Goal: Information Seeking & Learning: Learn about a topic

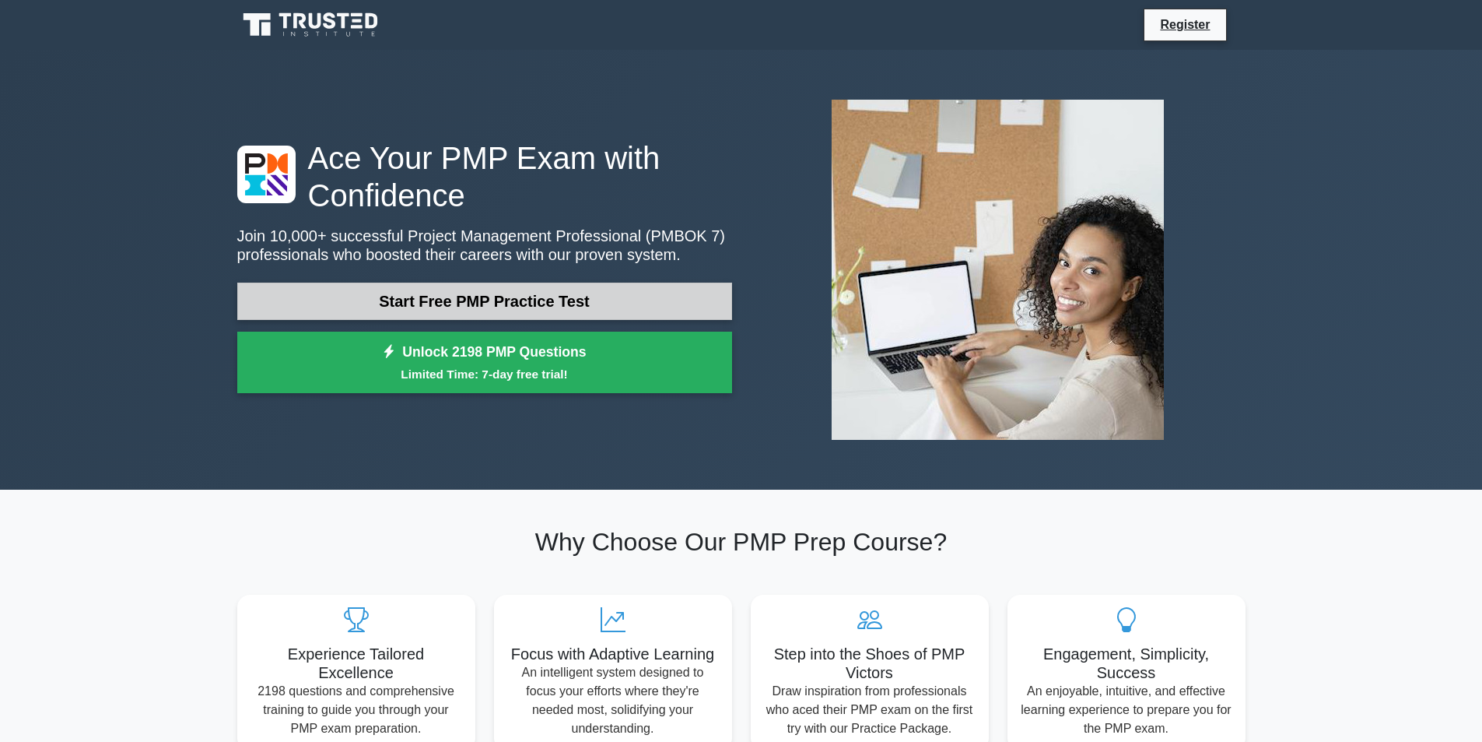
drag, startPoint x: 0, startPoint y: 0, endPoint x: 458, endPoint y: 295, distance: 545.0
click at [458, 295] on link "Start Free PMP Practice Test" at bounding box center [484, 300] width 495 height 37
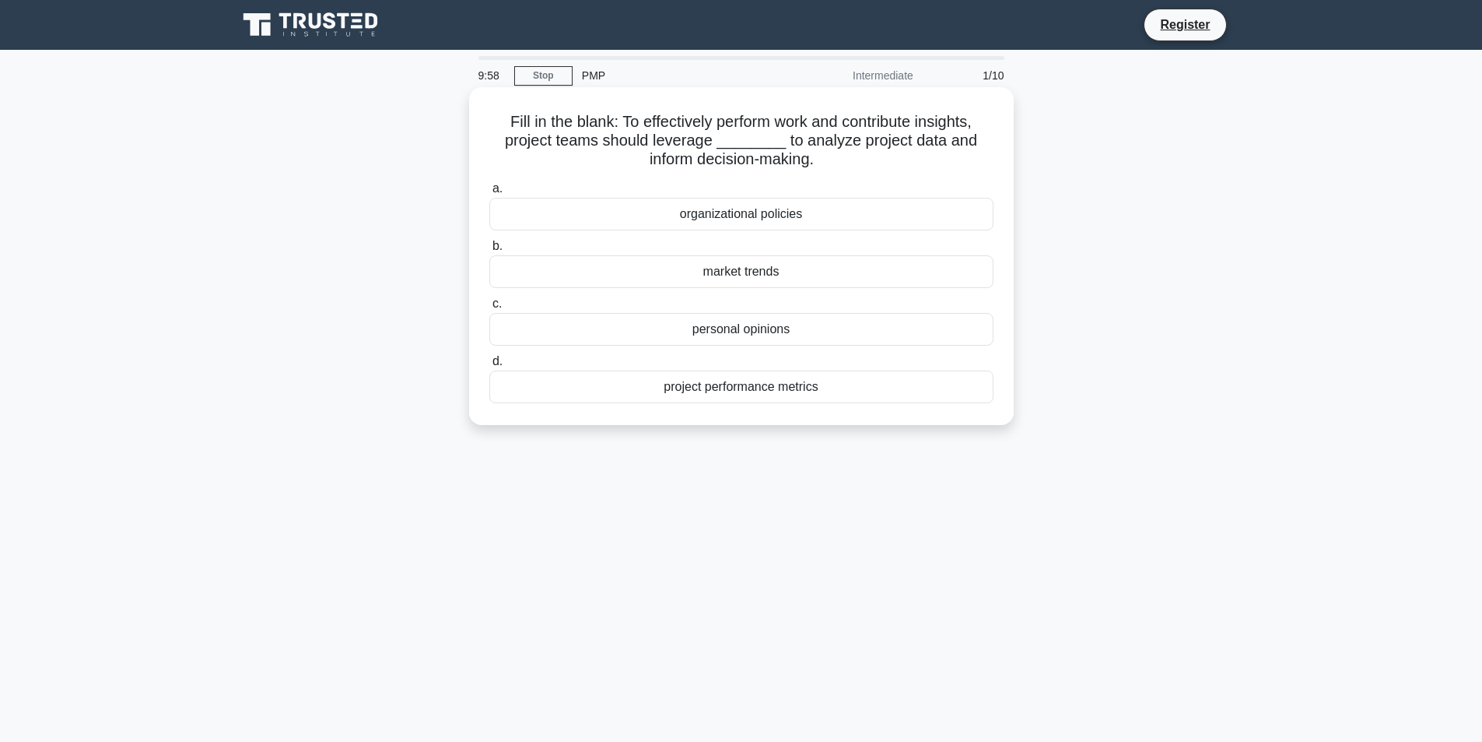
click at [500, 118] on h5 "Fill in the blank: To effectively perform work and contribute insights, project…" at bounding box center [741, 141] width 507 height 58
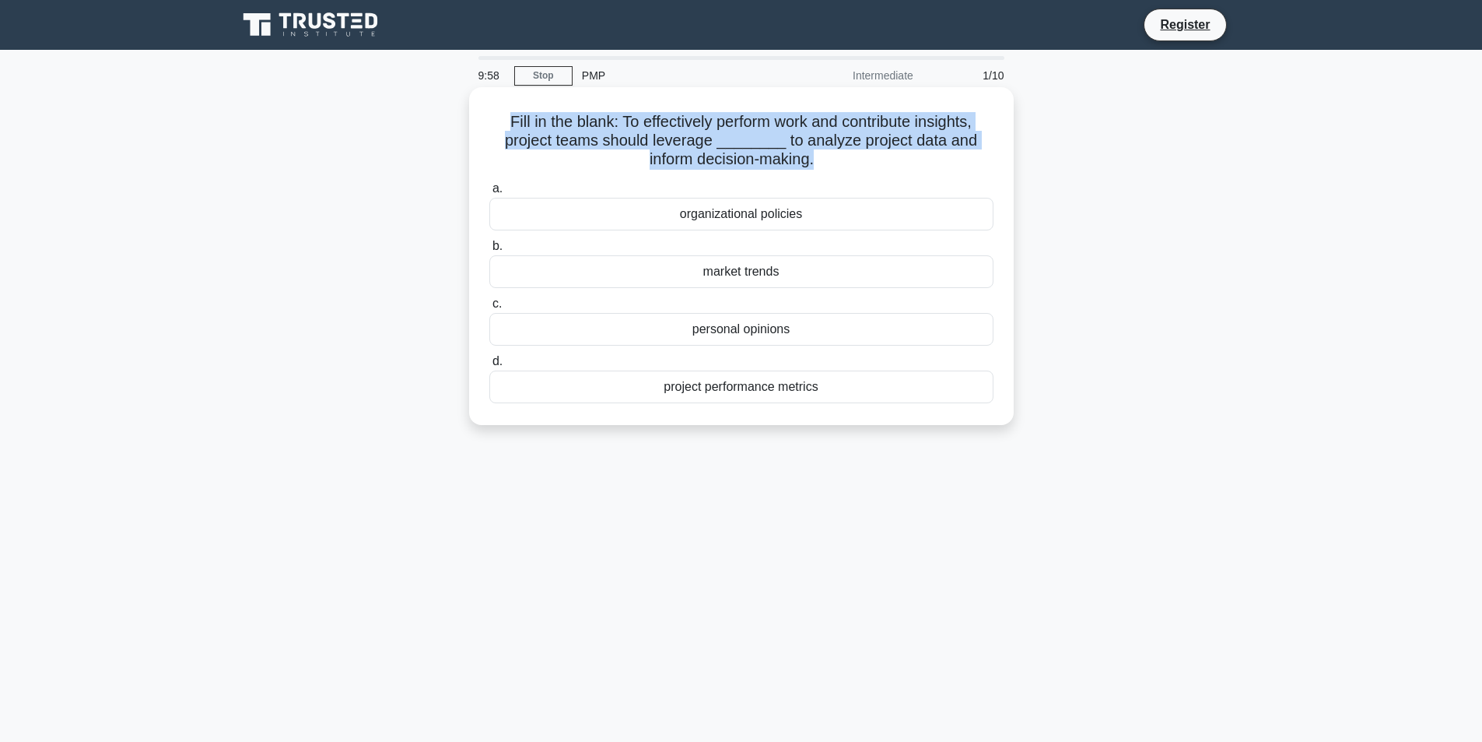
click at [501, 118] on h5 "Fill in the blank: To effectively perform work and contribute insights, project…" at bounding box center [741, 141] width 507 height 58
copy div "Fill in the blank: To effectively perform work and contribute insights, project…"
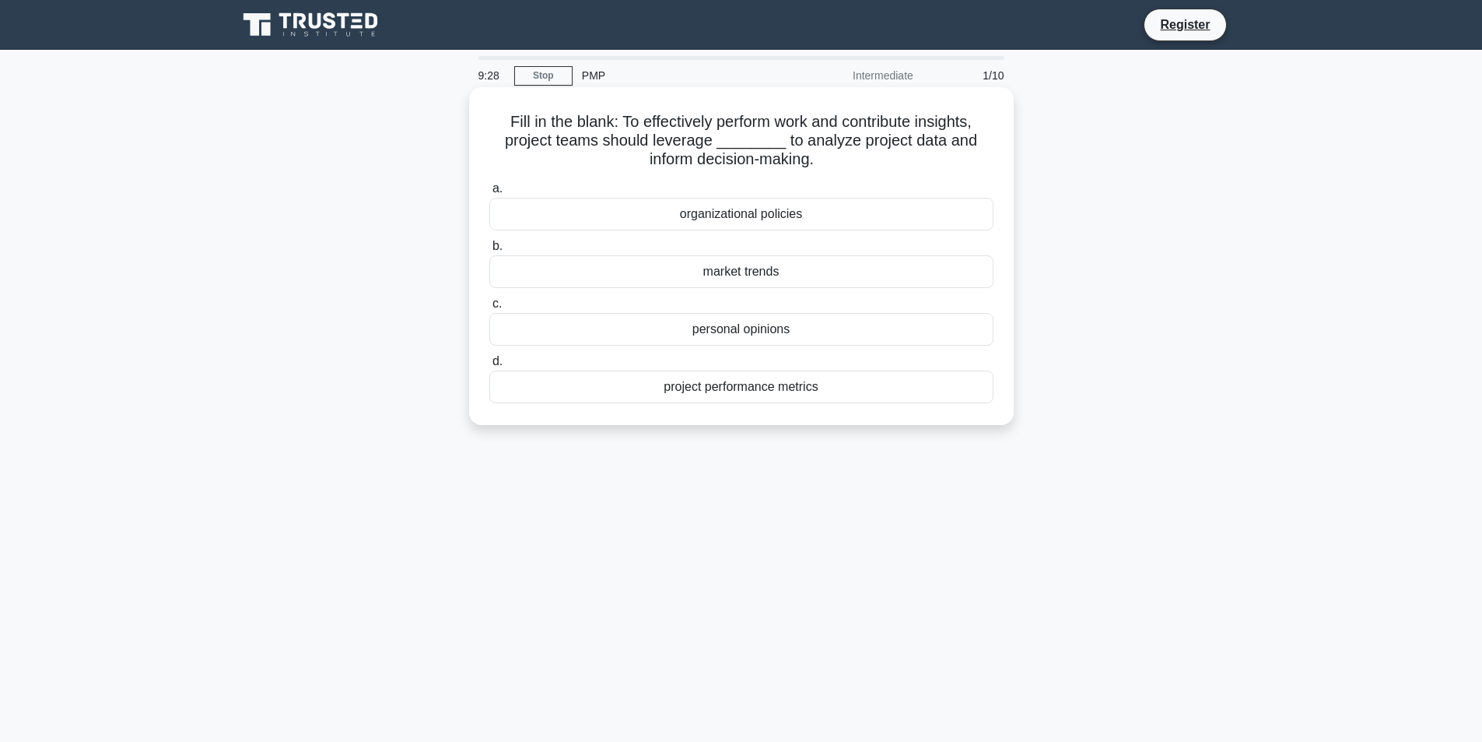
click at [697, 391] on div "project performance metrics" at bounding box center [741, 386] width 504 height 33
click at [489, 367] on input "d. project performance metrics" at bounding box center [489, 361] width 0 height 10
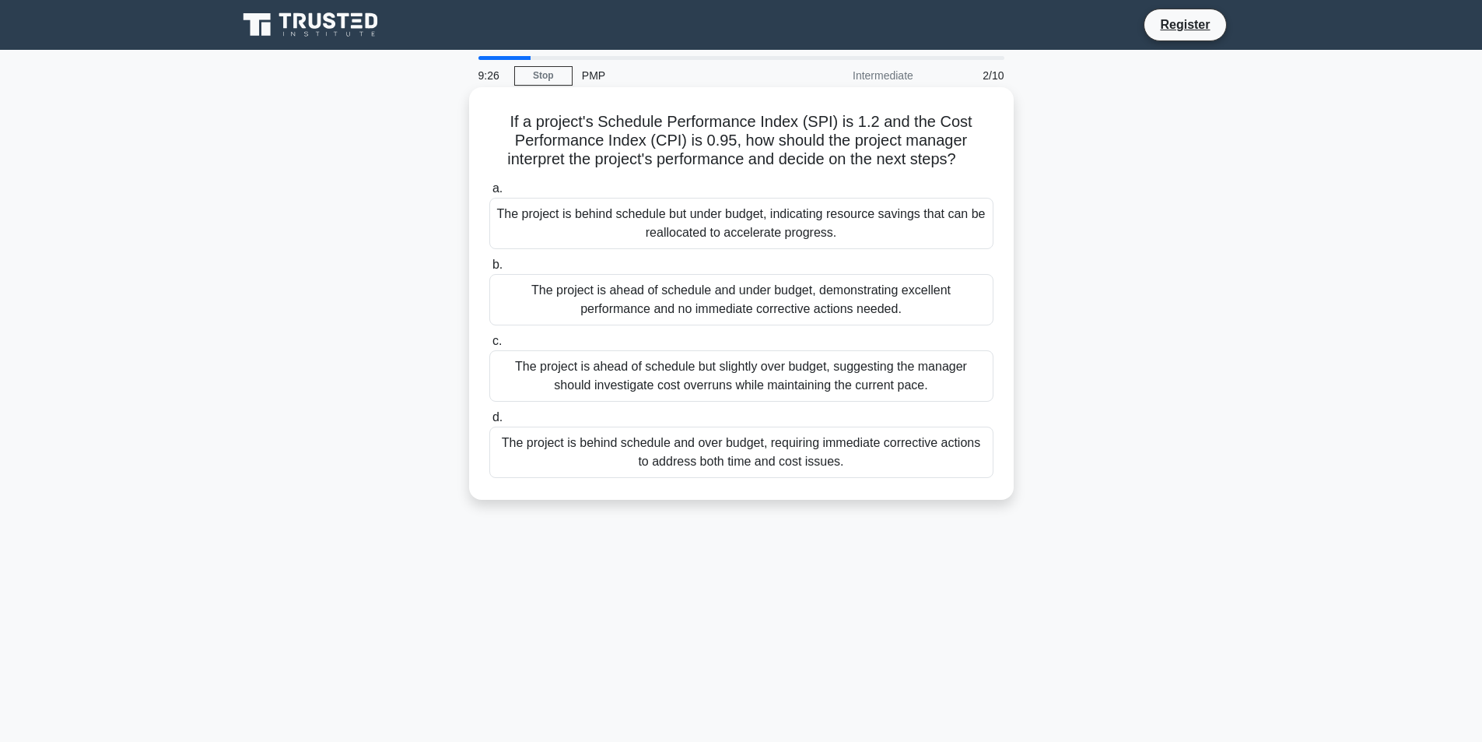
click at [609, 298] on div "The project is ahead of schedule and under budget, demonstrating excellent perf…" at bounding box center [741, 299] width 504 height 51
click at [489, 270] on input "b. The project is ahead of schedule and under budget, demonstrating excellent p…" at bounding box center [489, 265] width 0 height 10
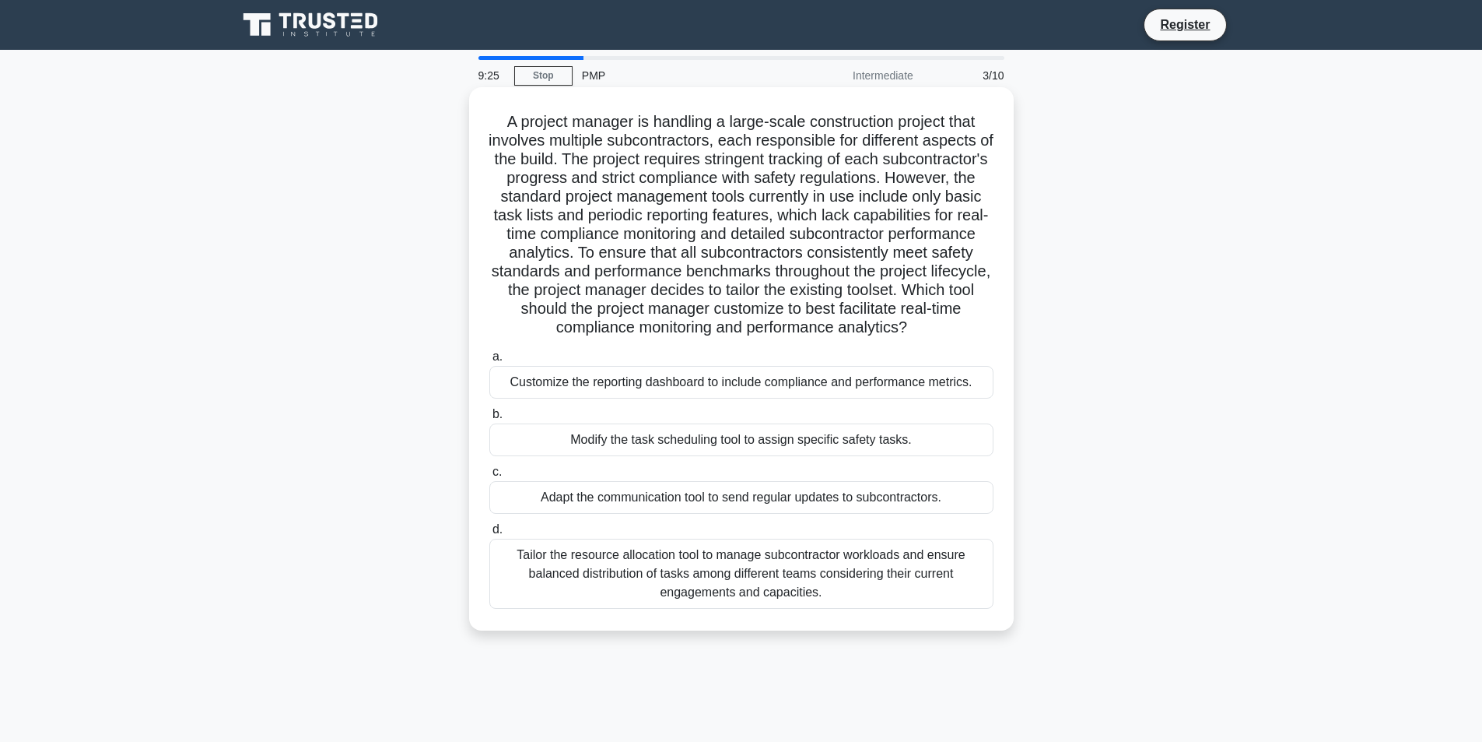
click at [576, 456] on div "Modify the task scheduling tool to assign specific safety tasks." at bounding box center [741, 439] width 504 height 33
click at [489, 419] on input "b. Modify the task scheduling tool to assign specific safety tasks." at bounding box center [489, 414] width 0 height 10
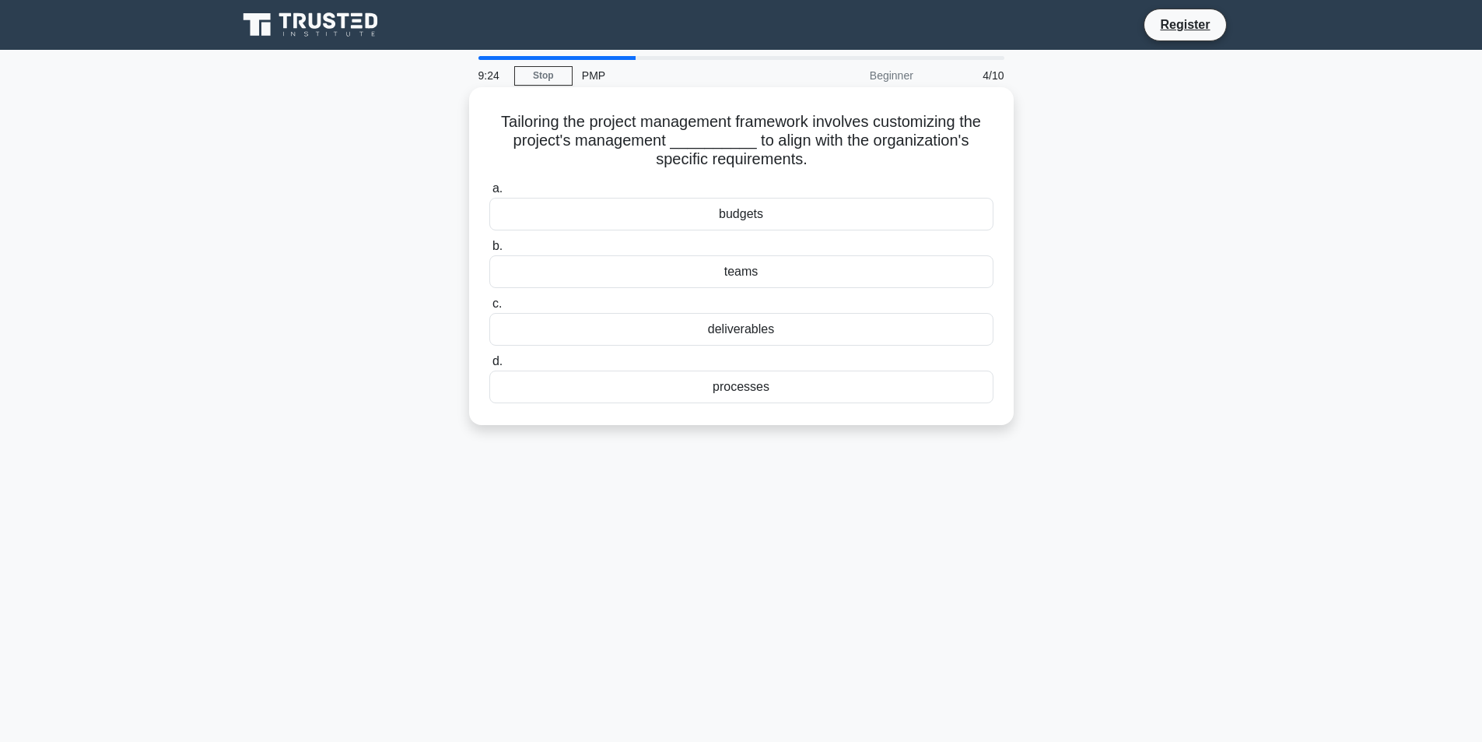
click at [602, 278] on div "teams" at bounding box center [741, 271] width 504 height 33
click at [489, 251] on input "b. teams" at bounding box center [489, 246] width 0 height 10
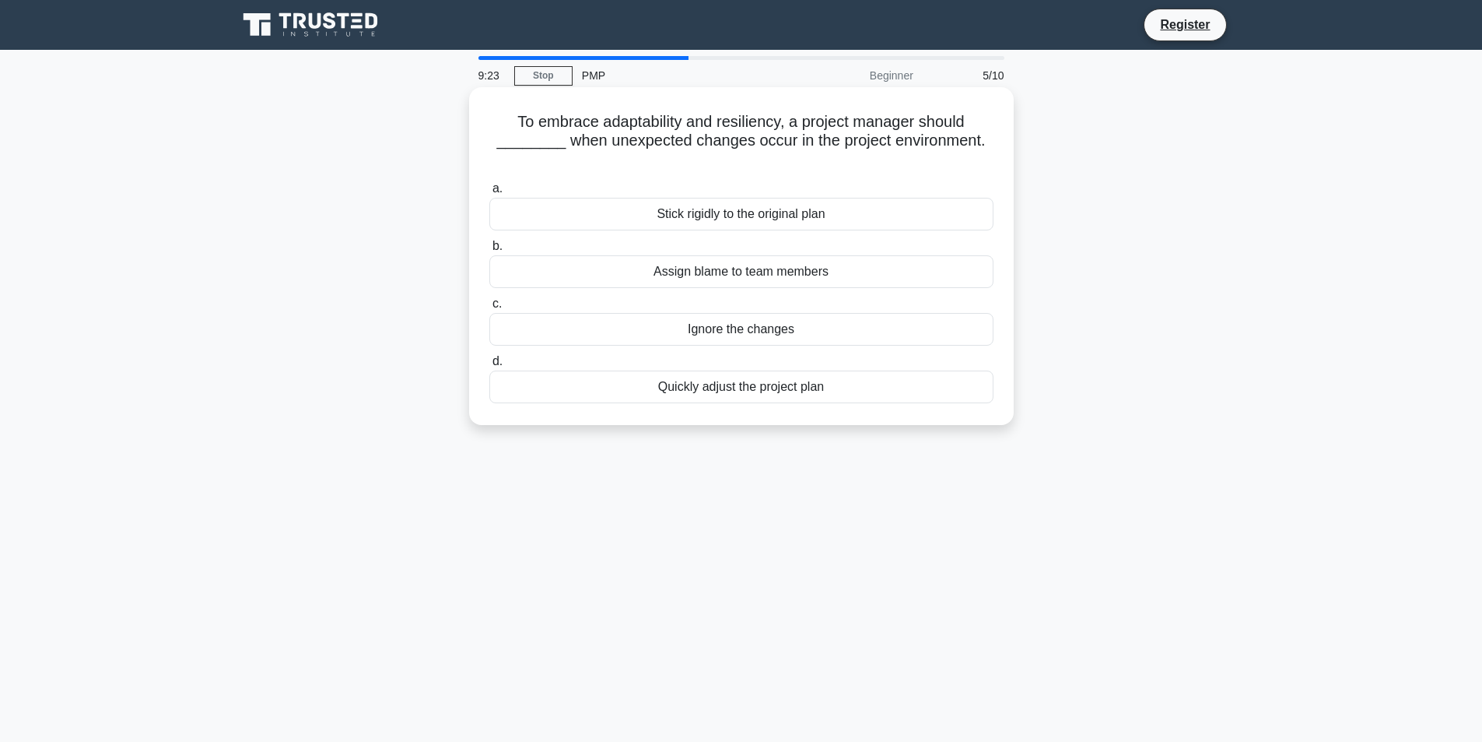
click at [610, 255] on div "Assign blame to team members" at bounding box center [741, 271] width 504 height 33
click at [489, 251] on input "b. Assign blame to team members" at bounding box center [489, 246] width 0 height 10
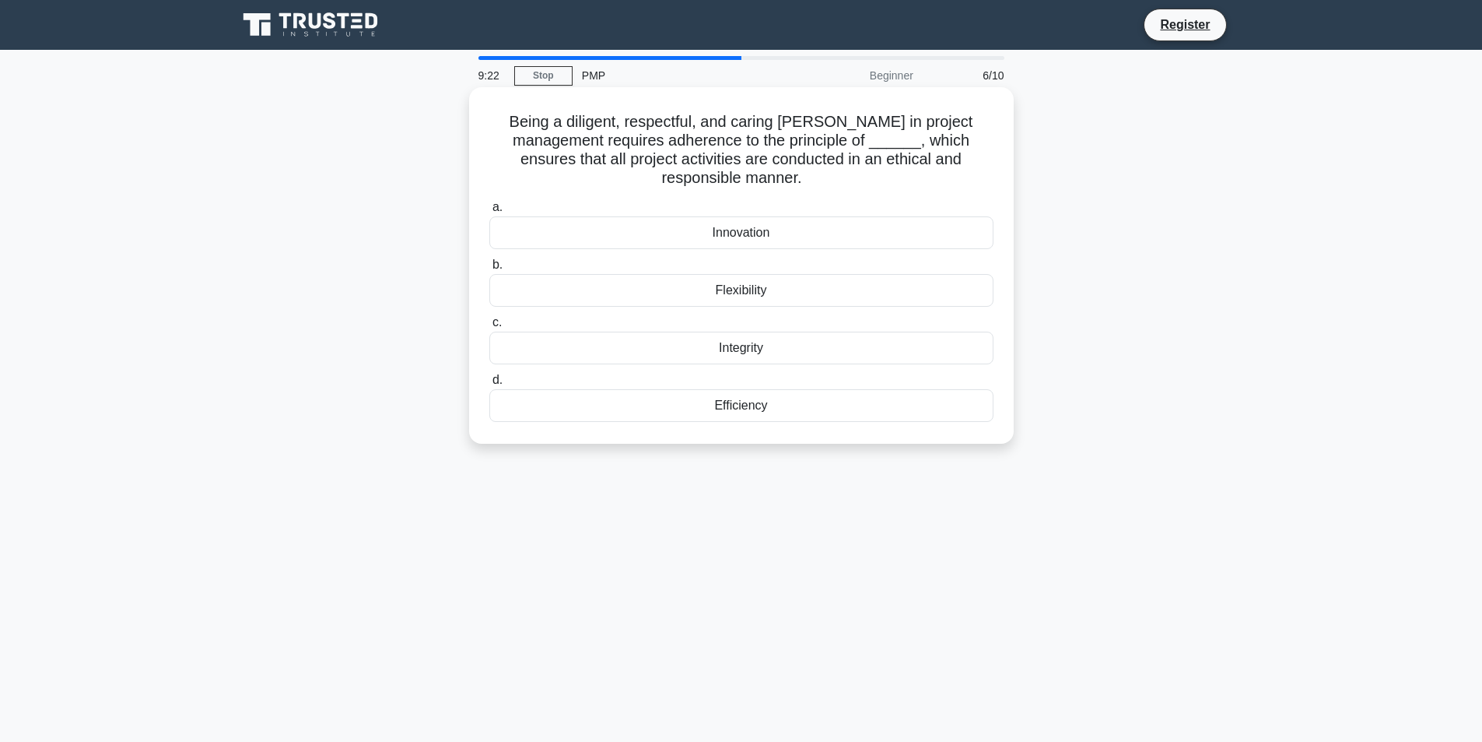
click at [626, 300] on div "Flexibility" at bounding box center [741, 290] width 504 height 33
click at [489, 270] on input "b. Flexibility" at bounding box center [489, 265] width 0 height 10
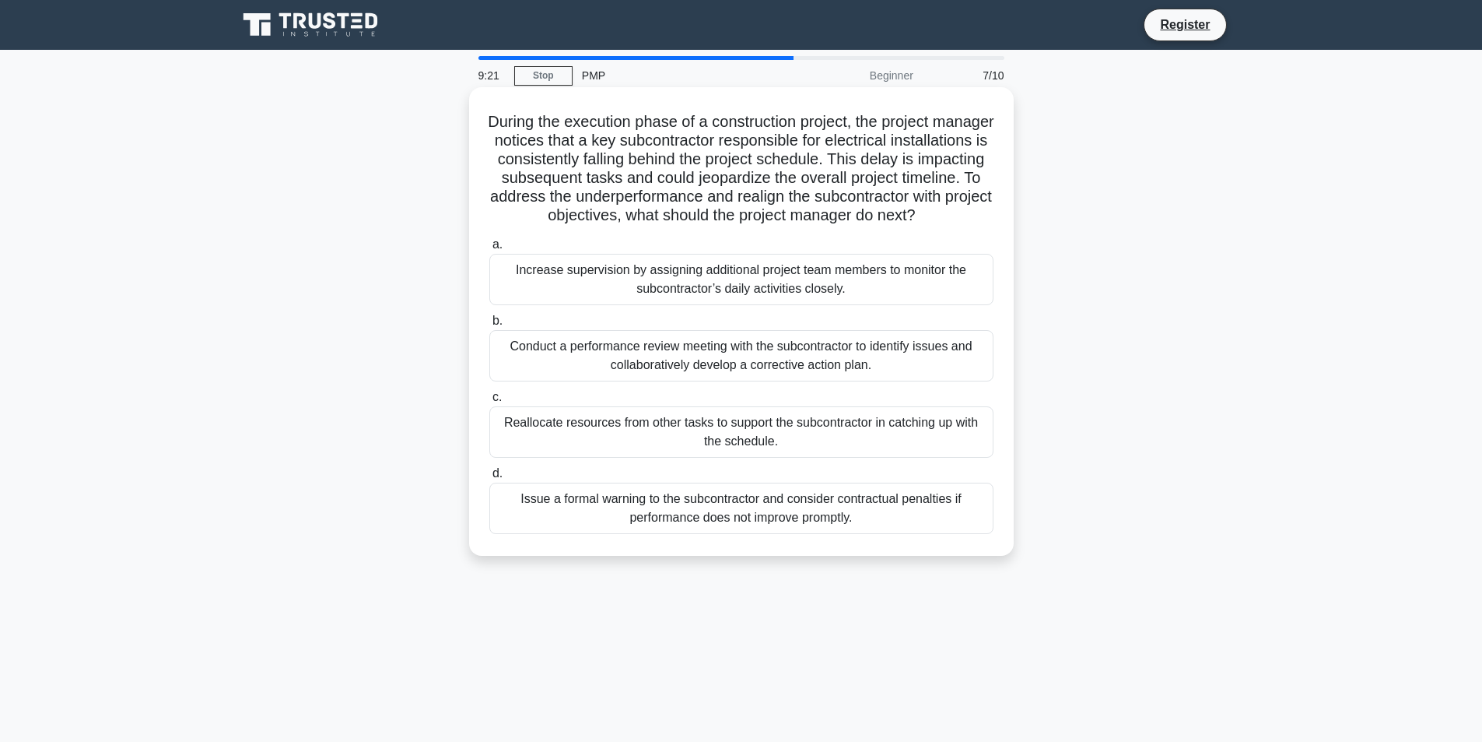
click at [611, 372] on div "Conduct a performance review meeting with the subcontractor to identify issues …" at bounding box center [741, 355] width 504 height 51
click at [489, 326] on input "b. Conduct a performance review meeting with the subcontractor to identify issu…" at bounding box center [489, 321] width 0 height 10
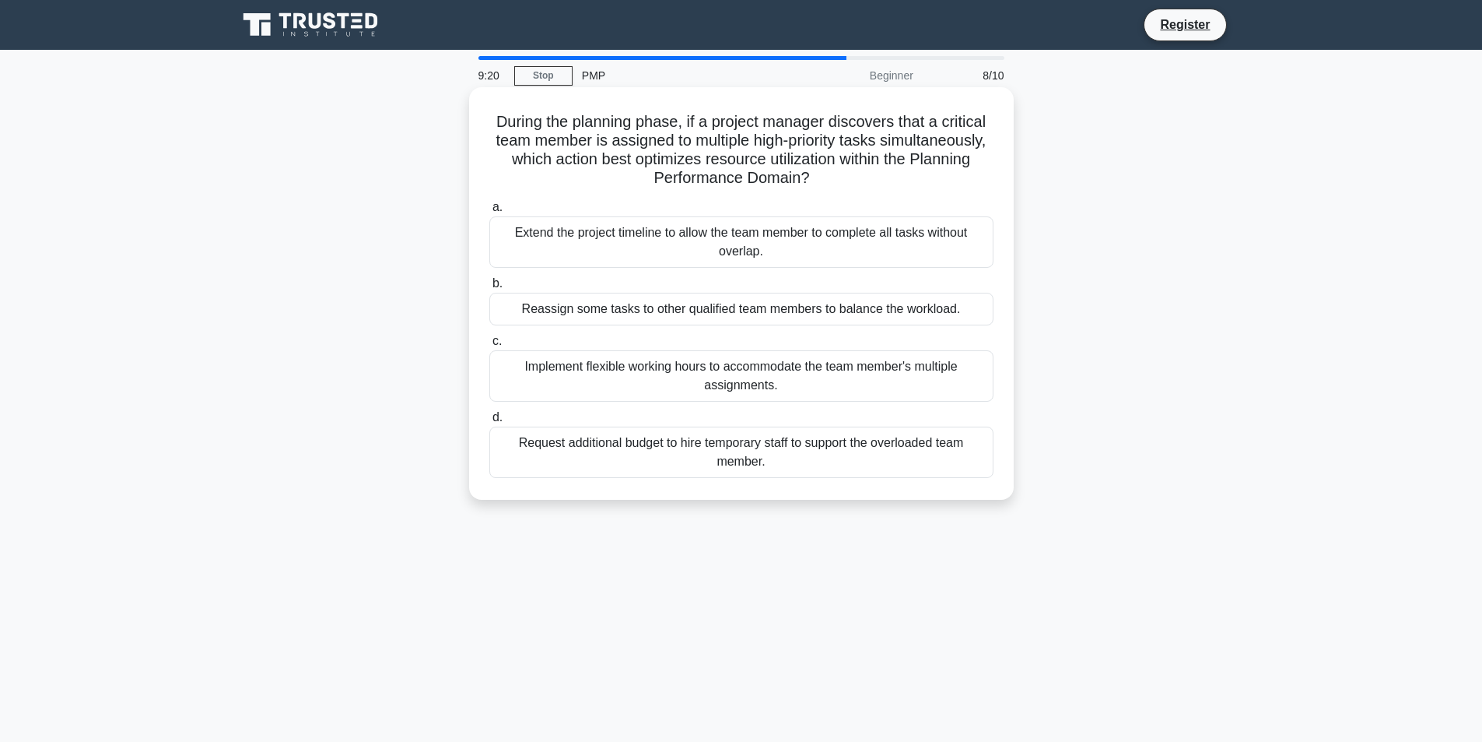
click at [606, 332] on div "a. Extend the project timeline to allow the team member to complete all tasks w…" at bounding box center [741, 338] width 523 height 286
click at [606, 321] on div "Reassign some tasks to other qualified team members to balance the workload." at bounding box center [741, 309] width 504 height 33
click at [489, 289] on input "b. Reassign some tasks to other qualified team members to balance the workload." at bounding box center [489, 284] width 0 height 10
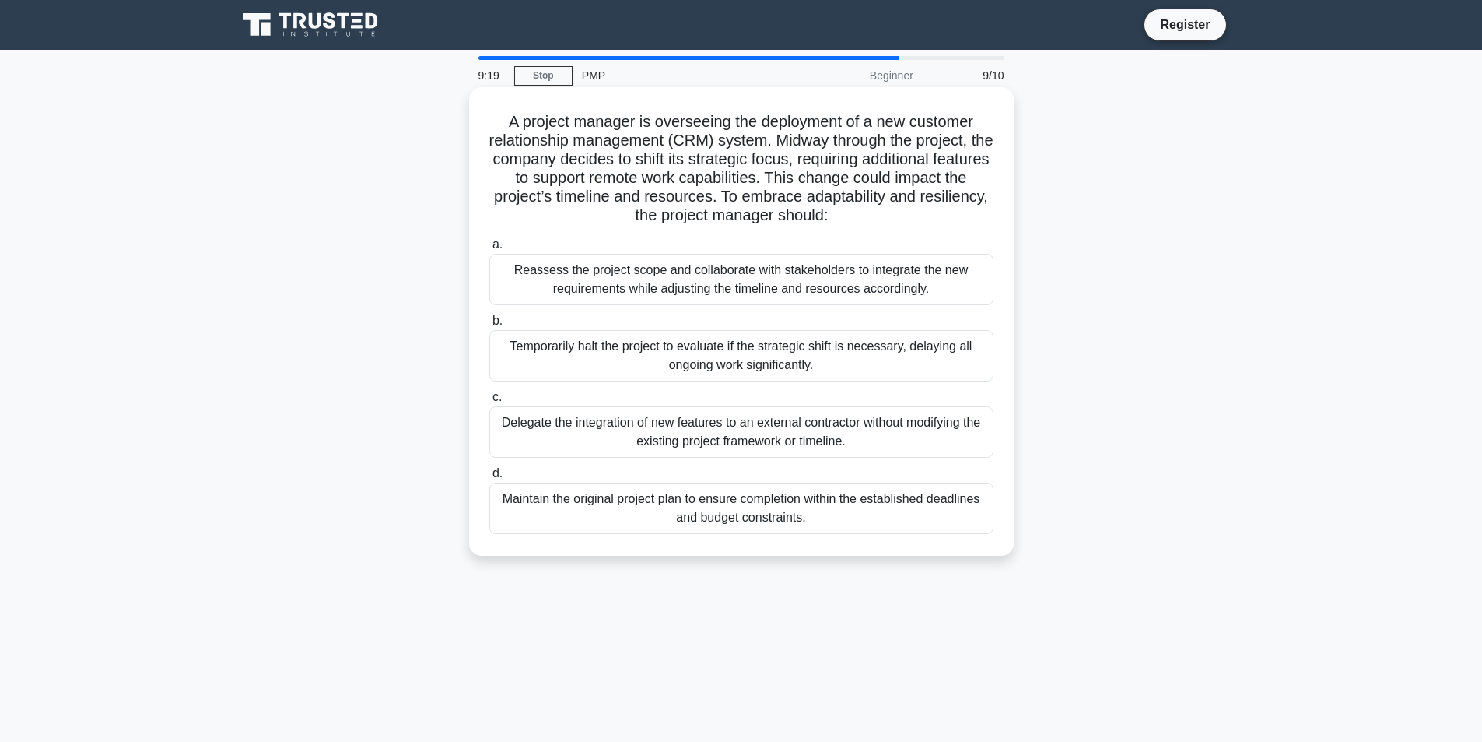
click at [623, 370] on div "Temporarily halt the project to evaluate if the strategic shift is necessary, d…" at bounding box center [741, 355] width 504 height 51
click at [489, 326] on input "b. Temporarily halt the project to evaluate if the strategic shift is necessary…" at bounding box center [489, 321] width 0 height 10
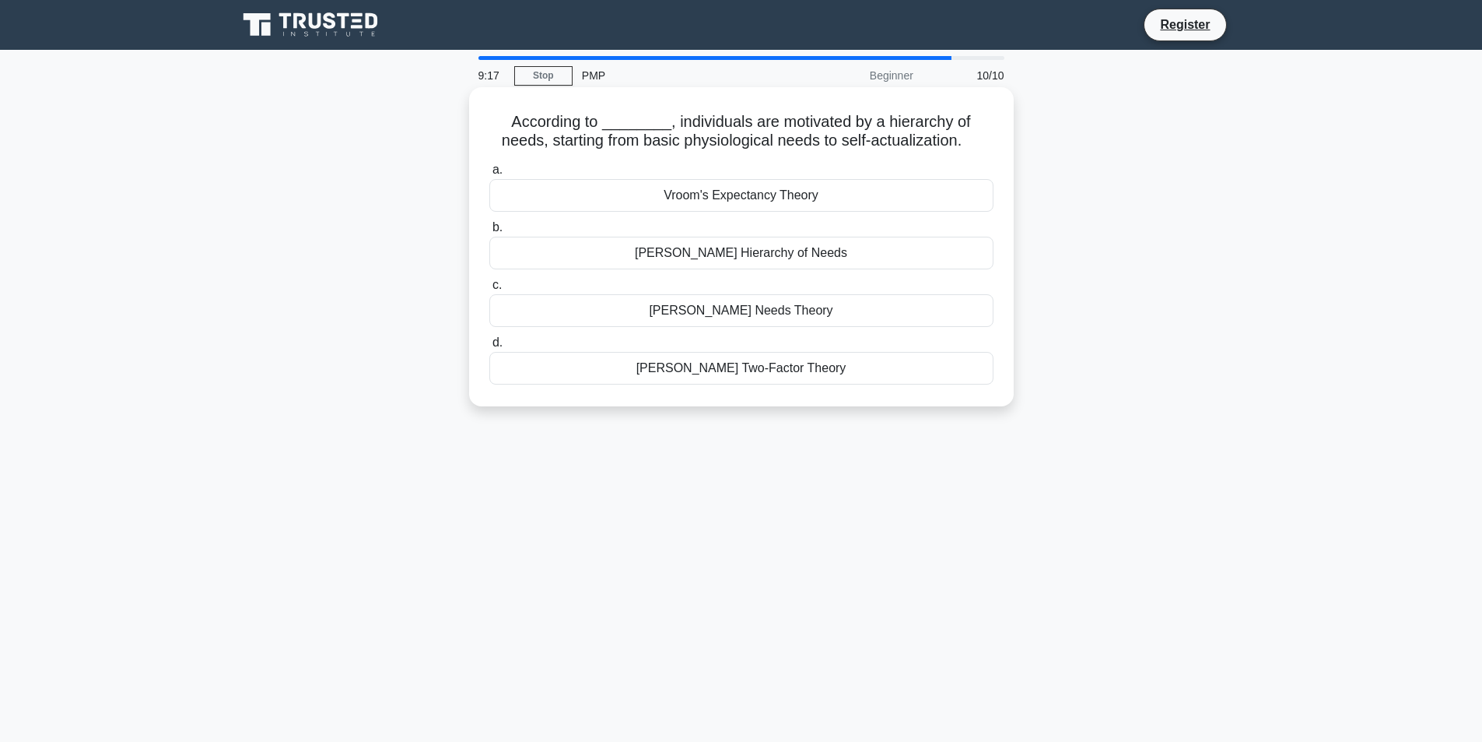
click at [616, 261] on div "Maslow's Hierarchy of Needs" at bounding box center [741, 253] width 504 height 33
click at [489, 233] on input "b. Maslow's Hierarchy of Needs" at bounding box center [489, 228] width 0 height 10
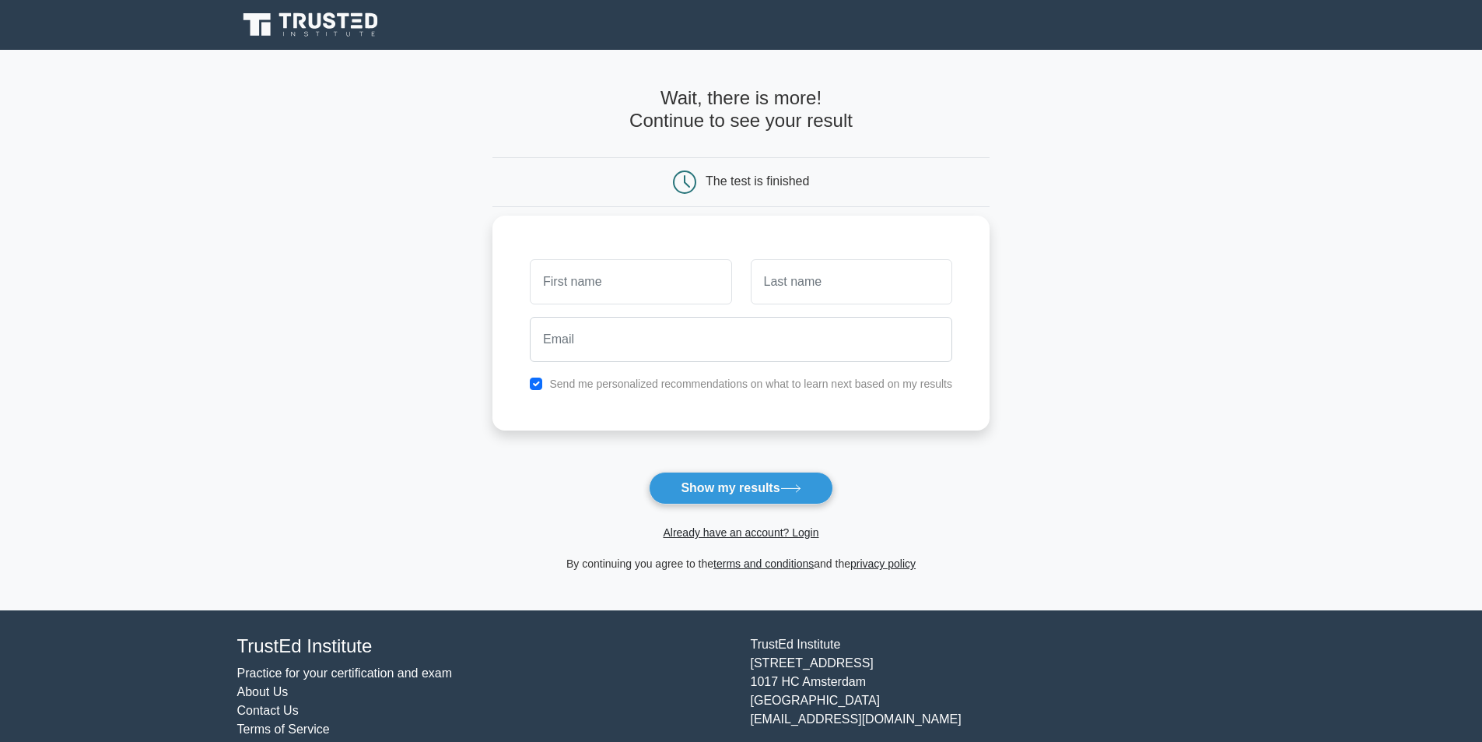
click at [595, 305] on div at bounding box center [631, 282] width 220 height 58
click at [591, 291] on input "text" at bounding box center [631, 281] width 202 height 45
type input "sidali"
click at [789, 277] on input "text" at bounding box center [852, 281] width 202 height 45
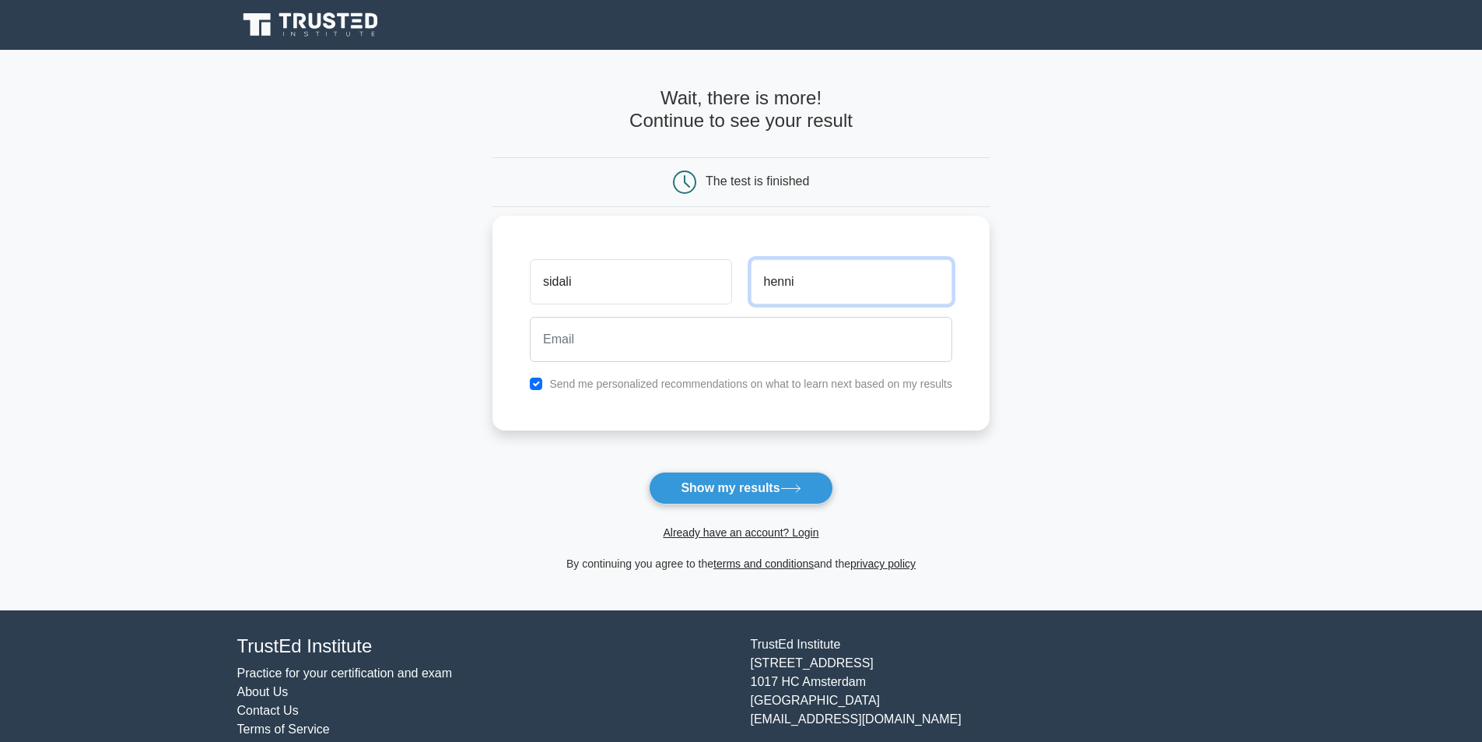
type input "henni"
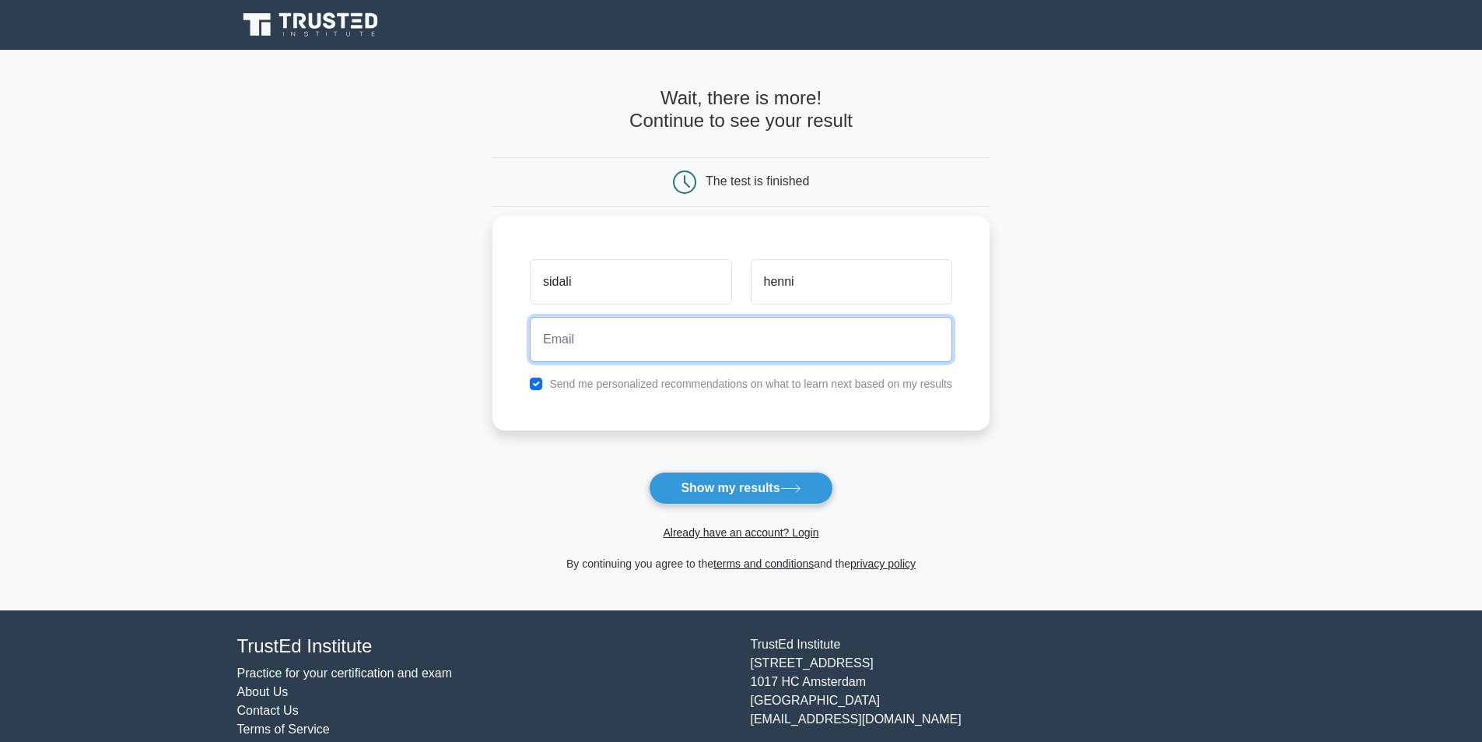
click at [767, 353] on input "email" at bounding box center [741, 339] width 423 height 45
type input "[EMAIL_ADDRESS][DOMAIN_NAME]"
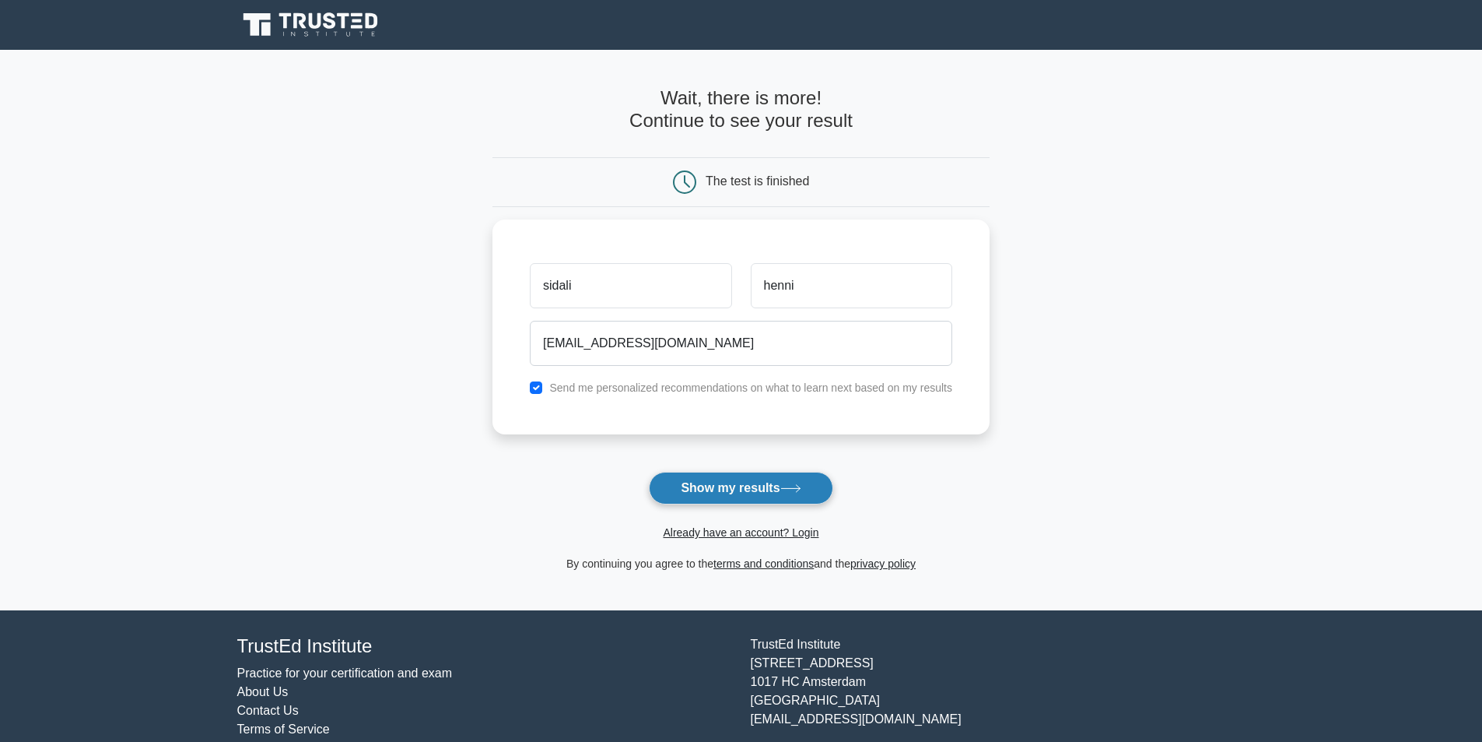
click at [699, 492] on button "Show my results" at bounding box center [741, 488] width 184 height 33
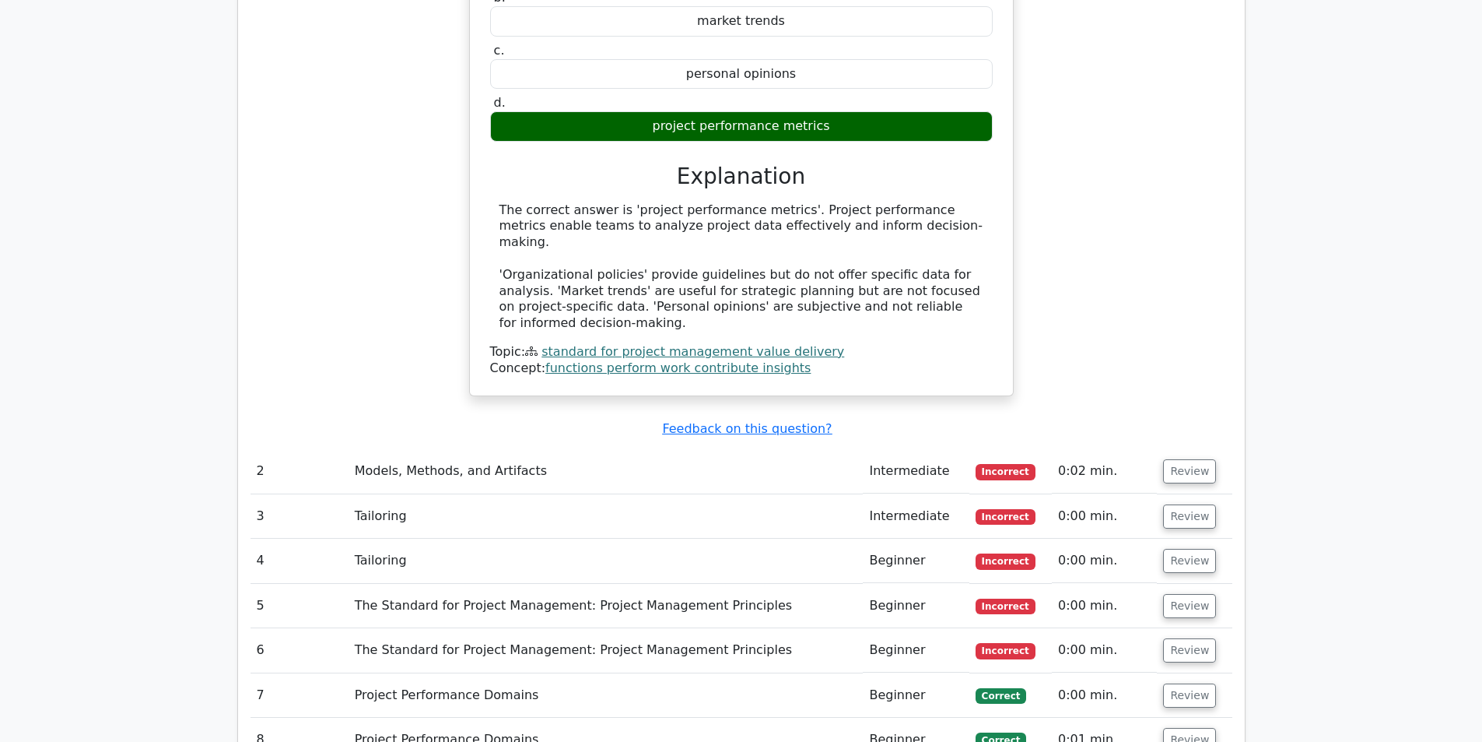
scroll to position [1479, 0]
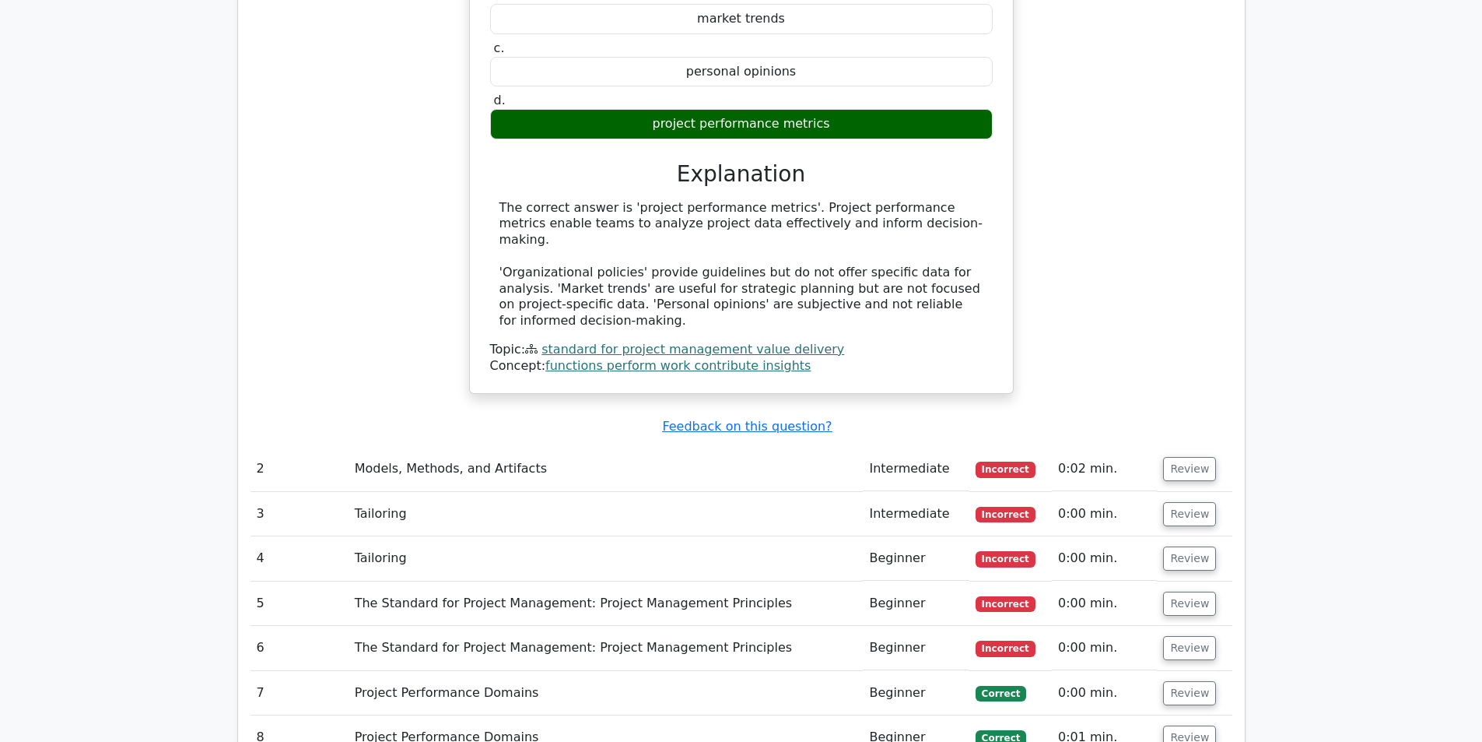
click at [599, 492] on td "Tailoring" at bounding box center [606, 514] width 515 height 44
click at [481, 492] on td "Tailoring" at bounding box center [606, 514] width 515 height 44
click at [655, 447] on td "Models, Methods, and Artifacts" at bounding box center [606, 469] width 515 height 44
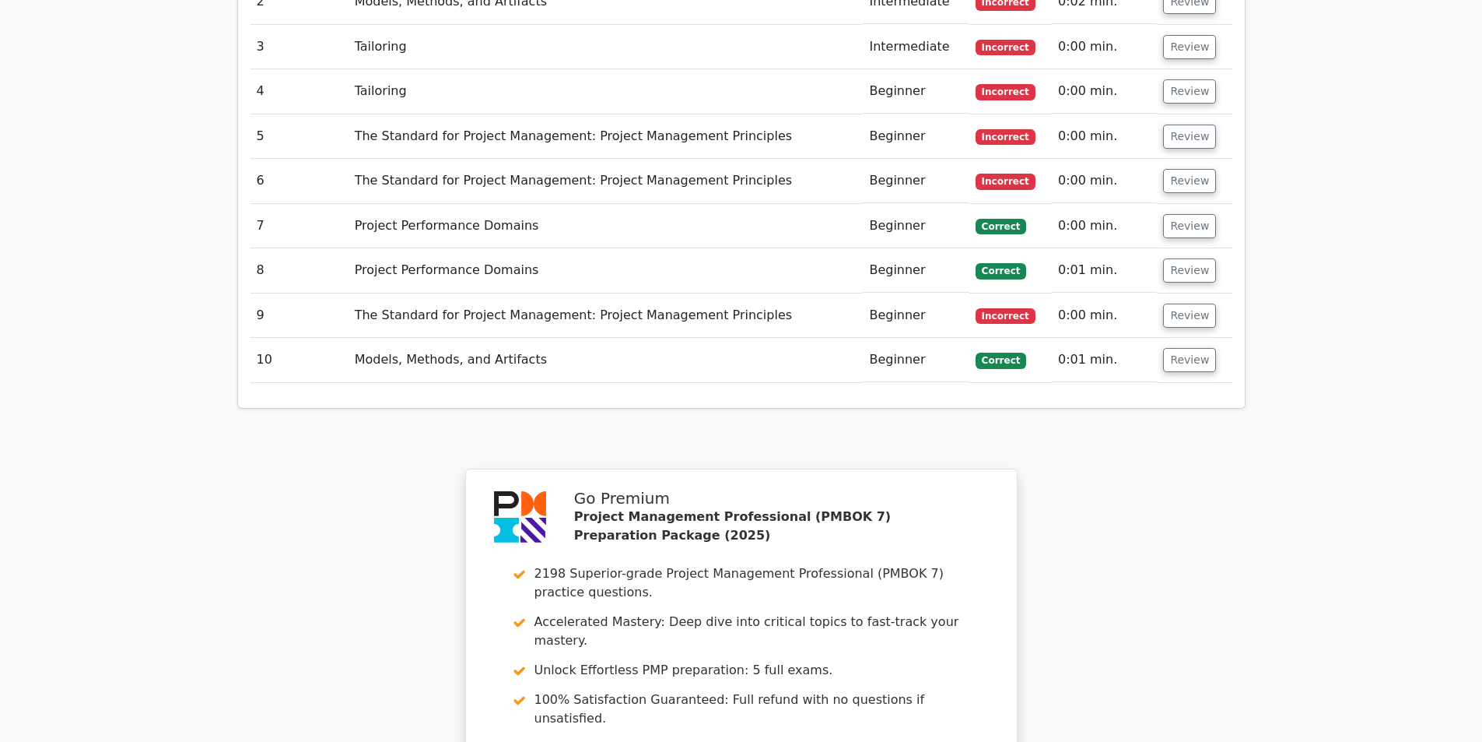
scroll to position [1556, 0]
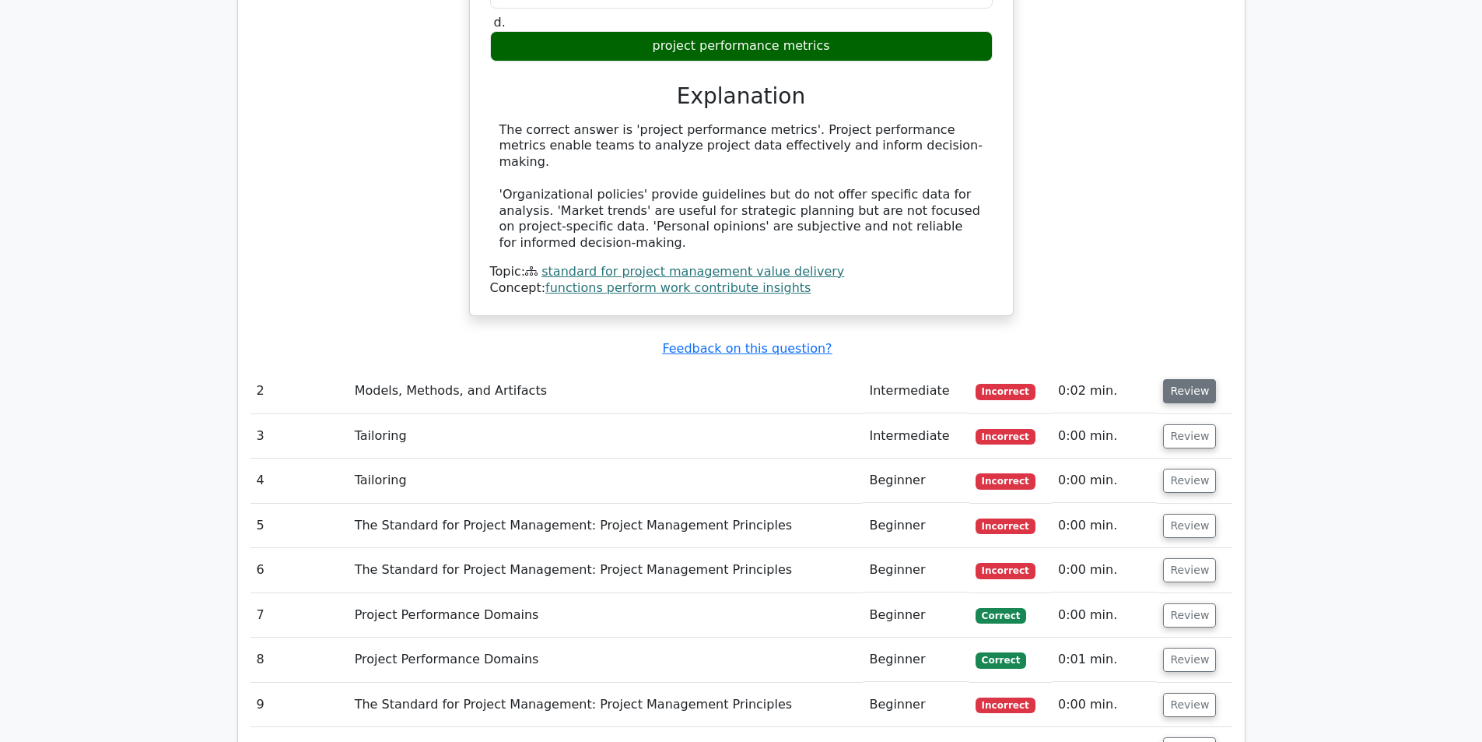
click at [1189, 379] on button "Review" at bounding box center [1189, 391] width 53 height 24
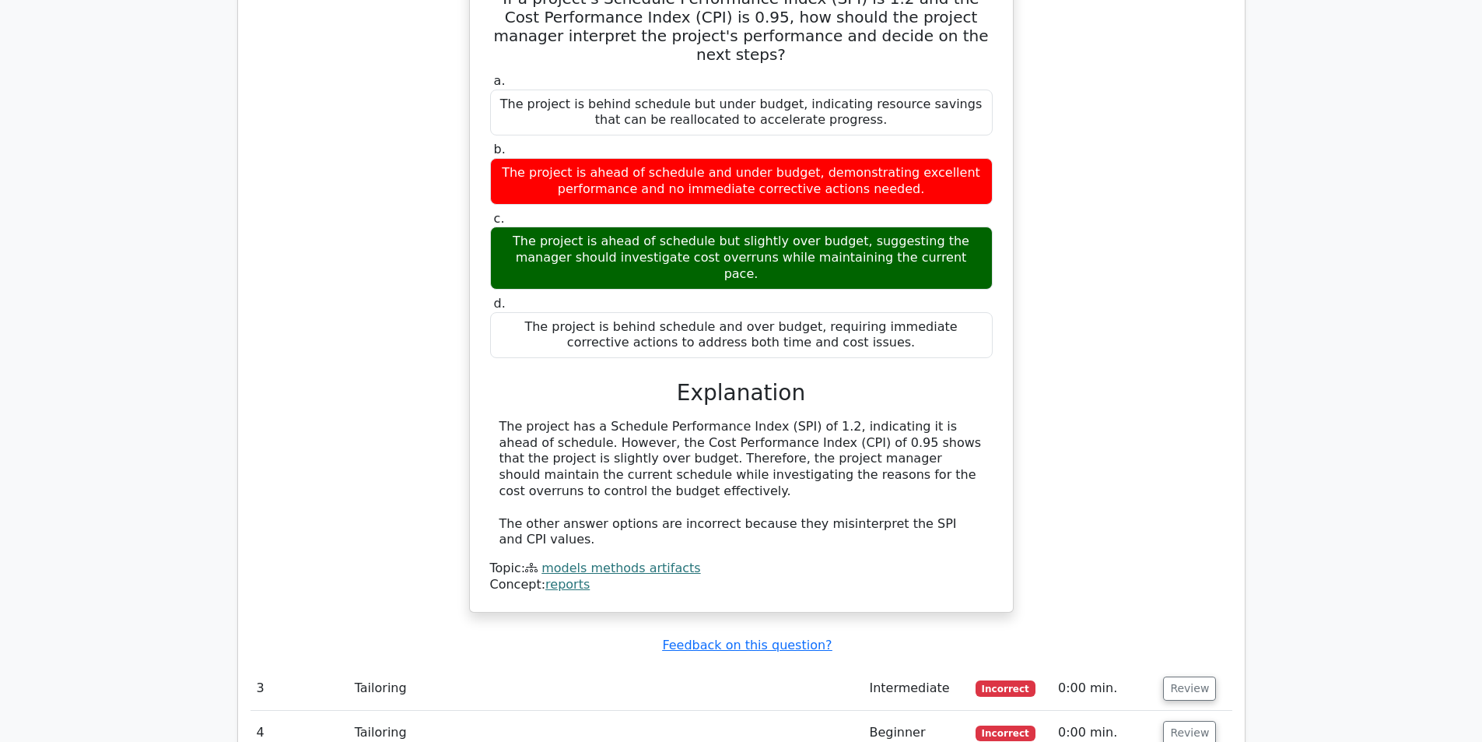
scroll to position [2101, 0]
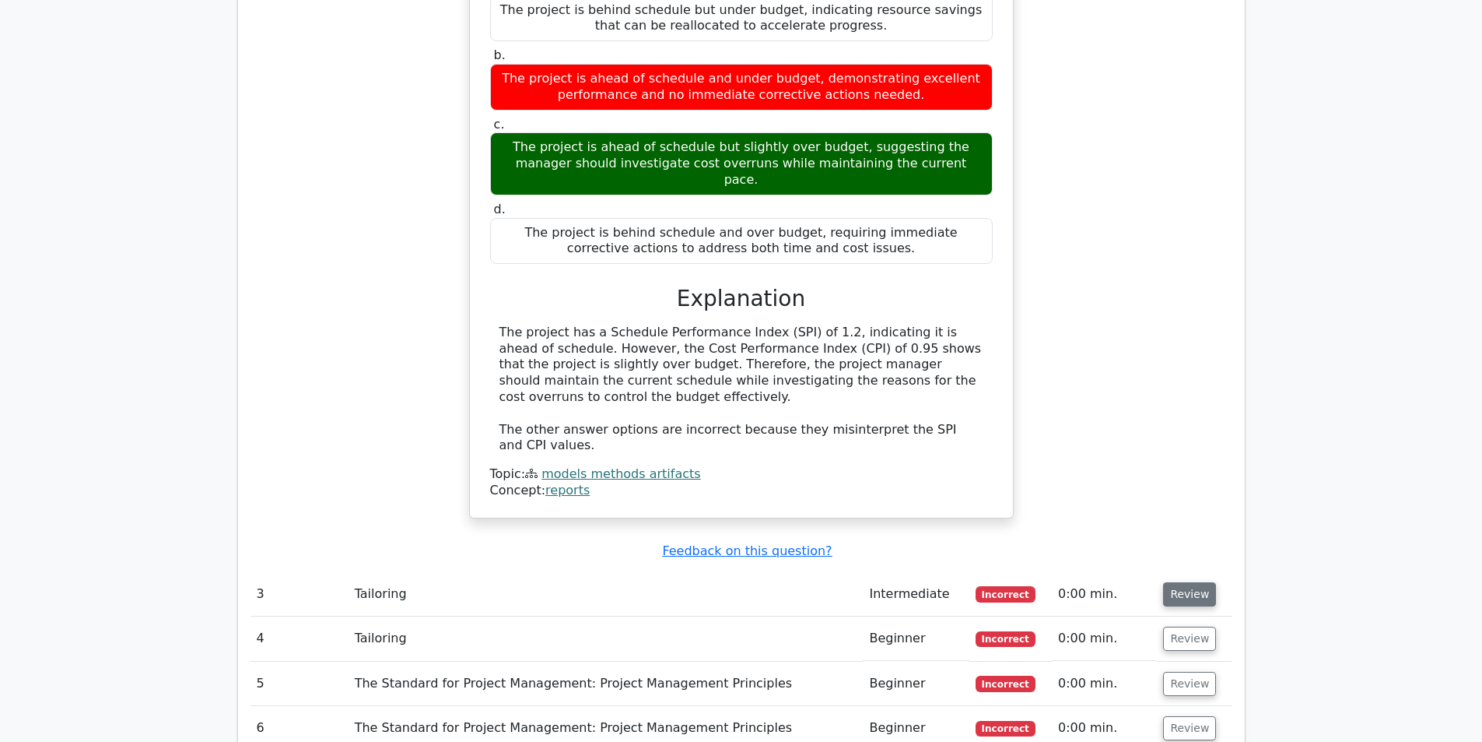
click at [1166, 582] on button "Review" at bounding box center [1189, 594] width 53 height 24
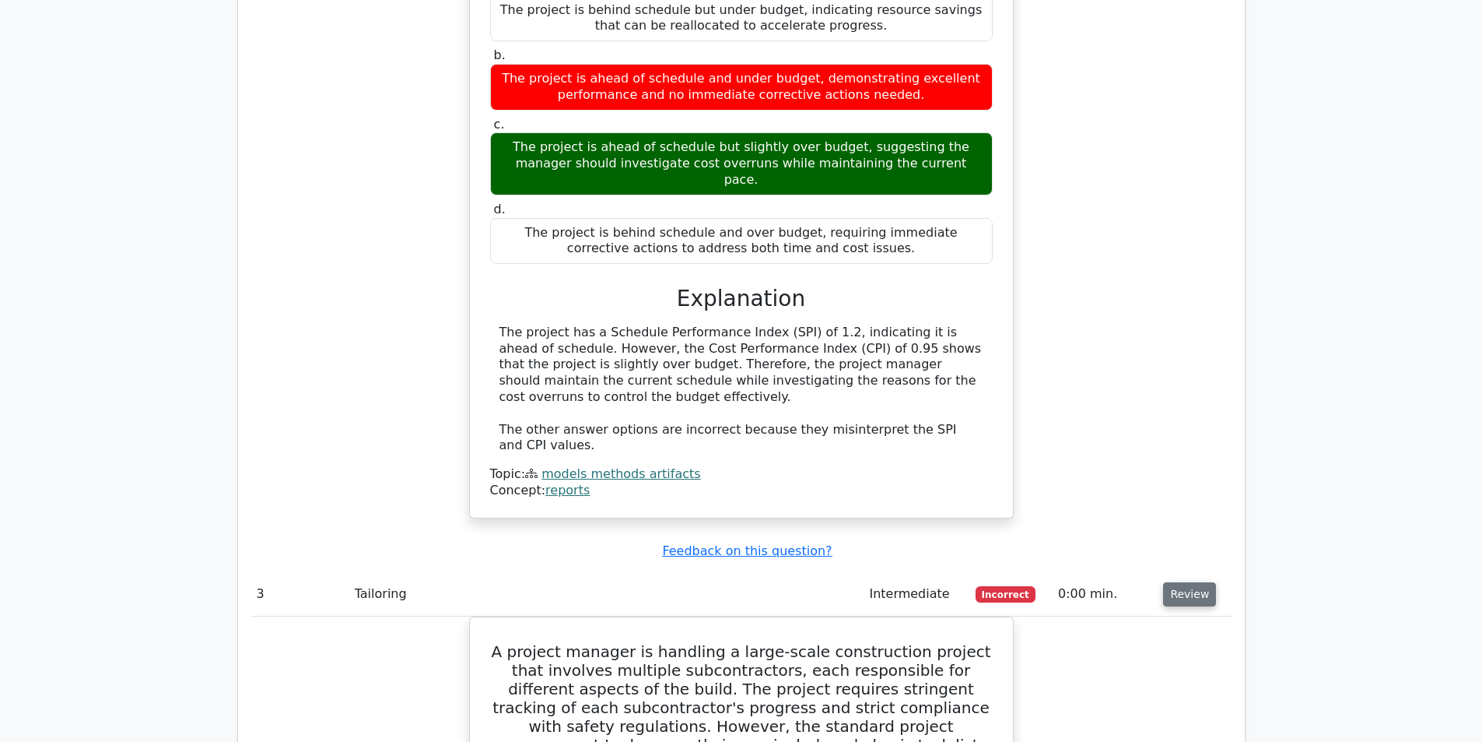
click at [1174, 582] on button "Review" at bounding box center [1189, 594] width 53 height 24
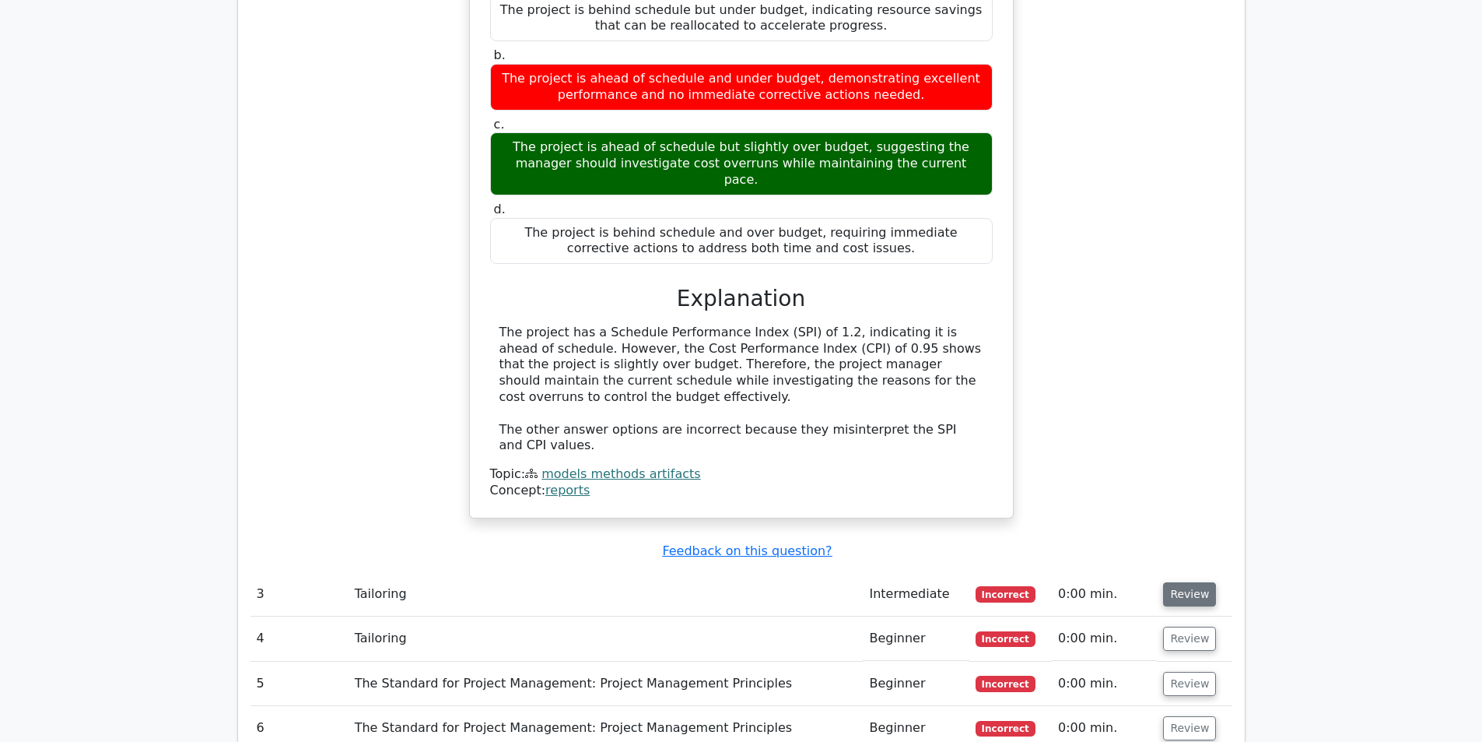
click at [1181, 582] on button "Review" at bounding box center [1189, 594] width 53 height 24
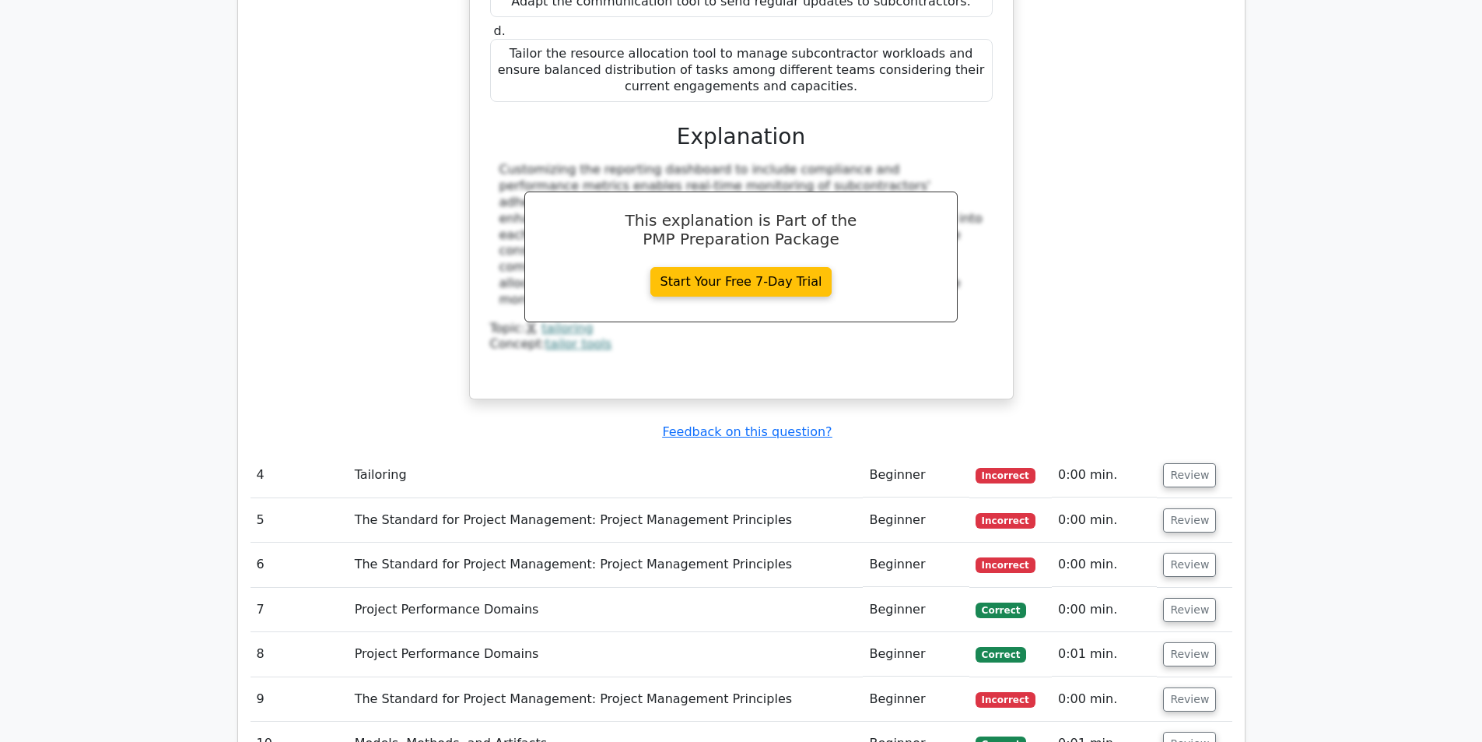
scroll to position [3191, 0]
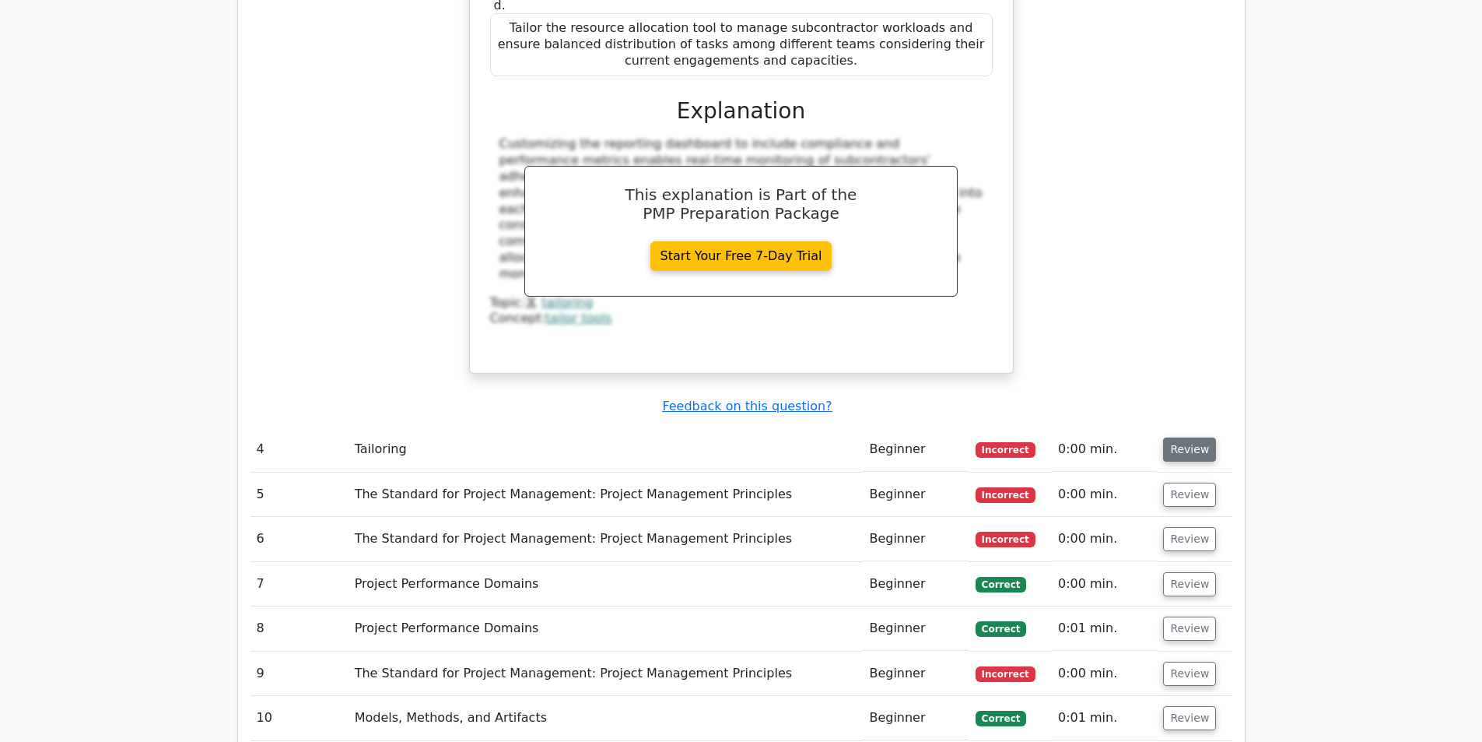
click at [1172, 437] on button "Review" at bounding box center [1189, 449] width 53 height 24
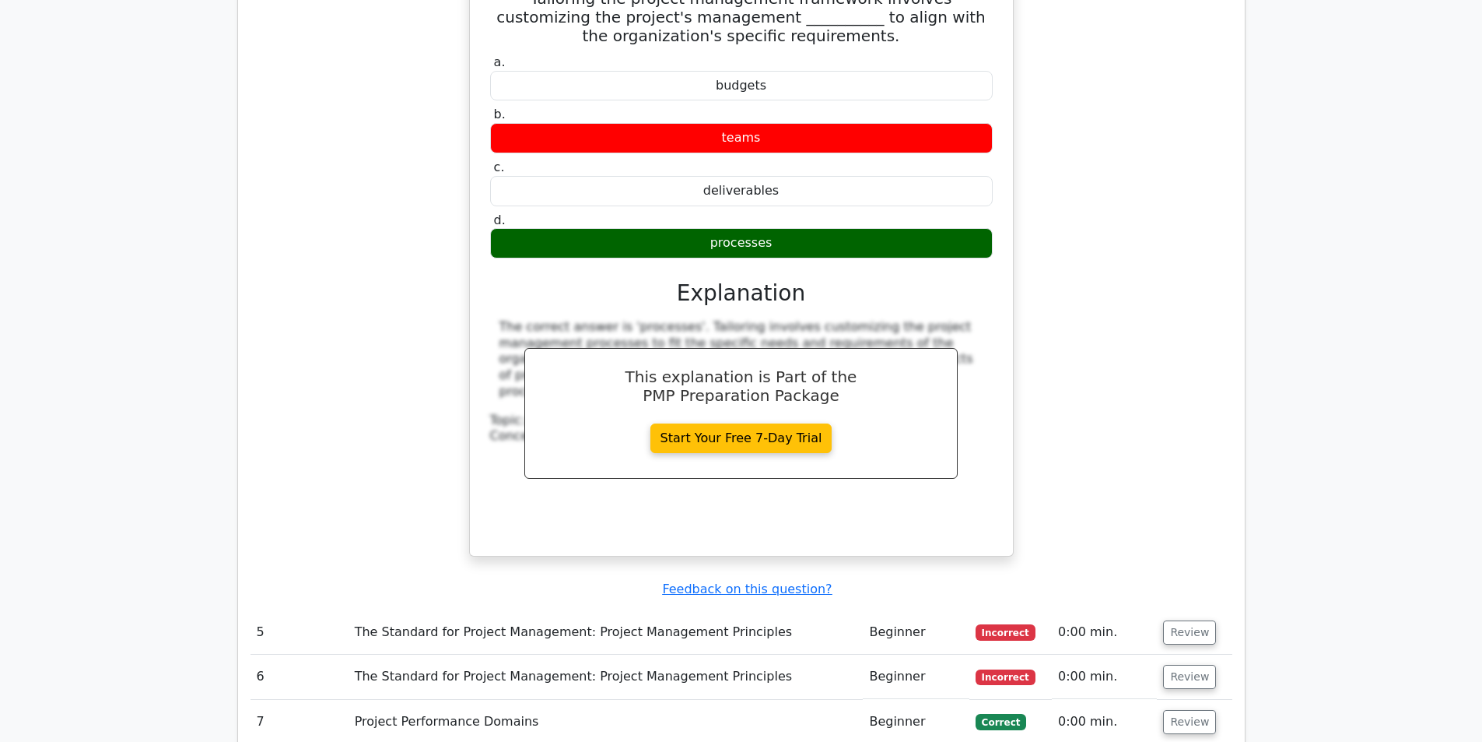
scroll to position [3735, 0]
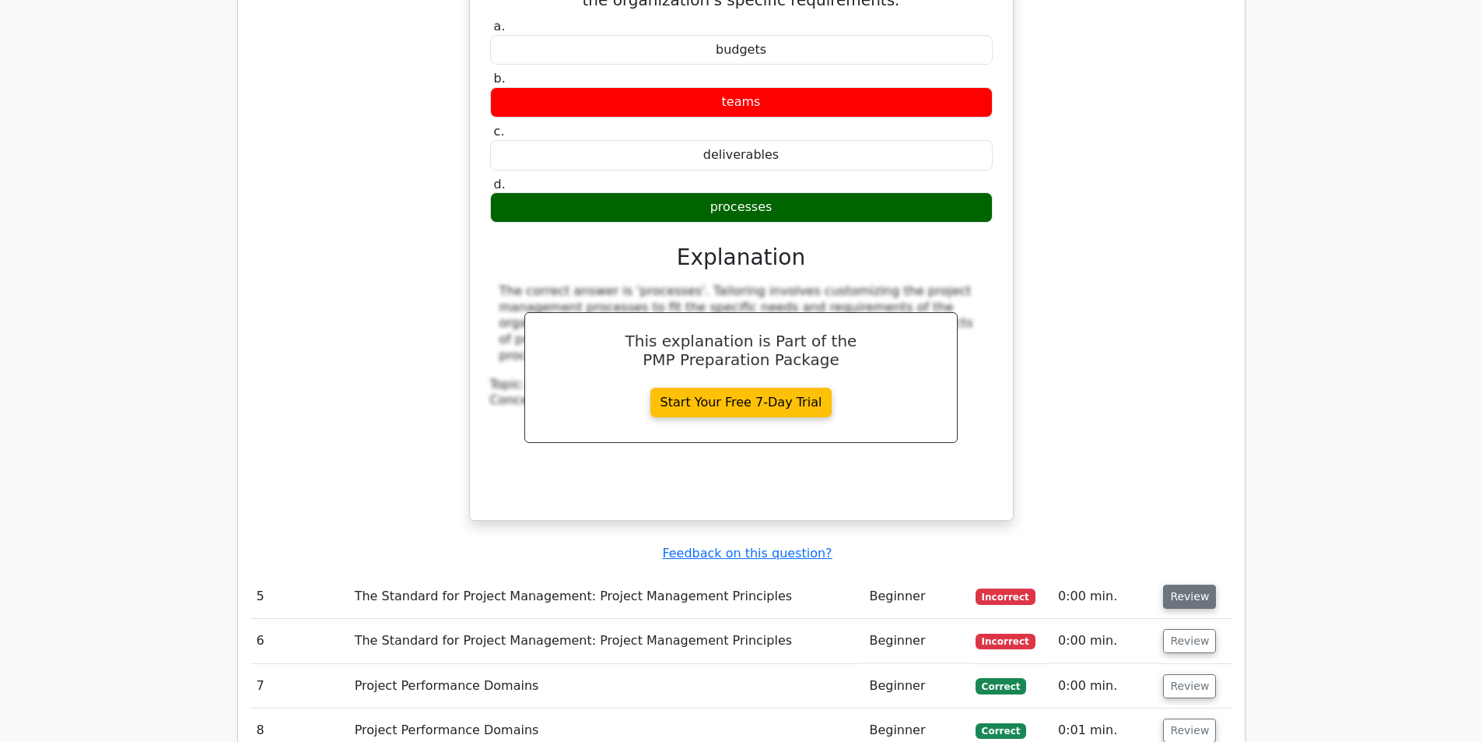
click at [1206, 584] on button "Review" at bounding box center [1189, 596] width 53 height 24
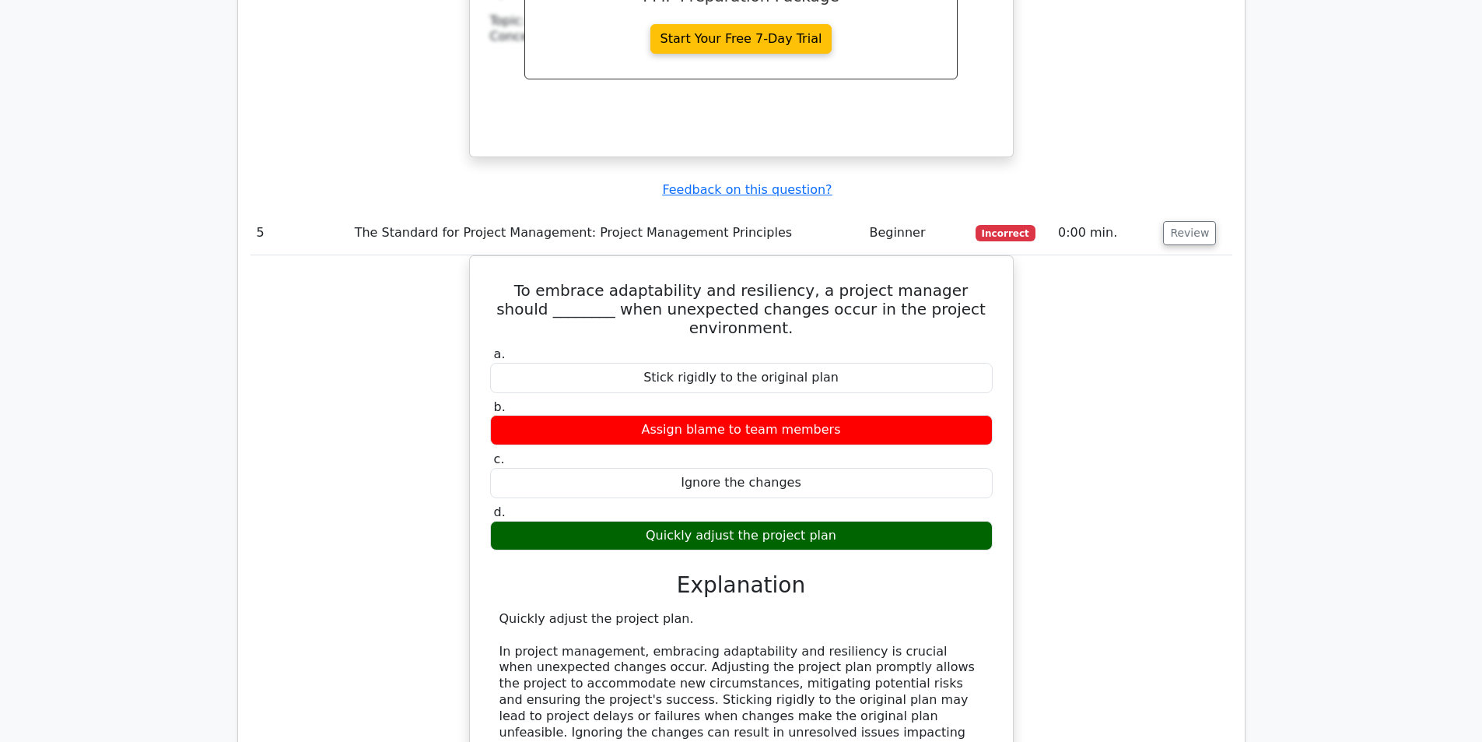
scroll to position [4280, 0]
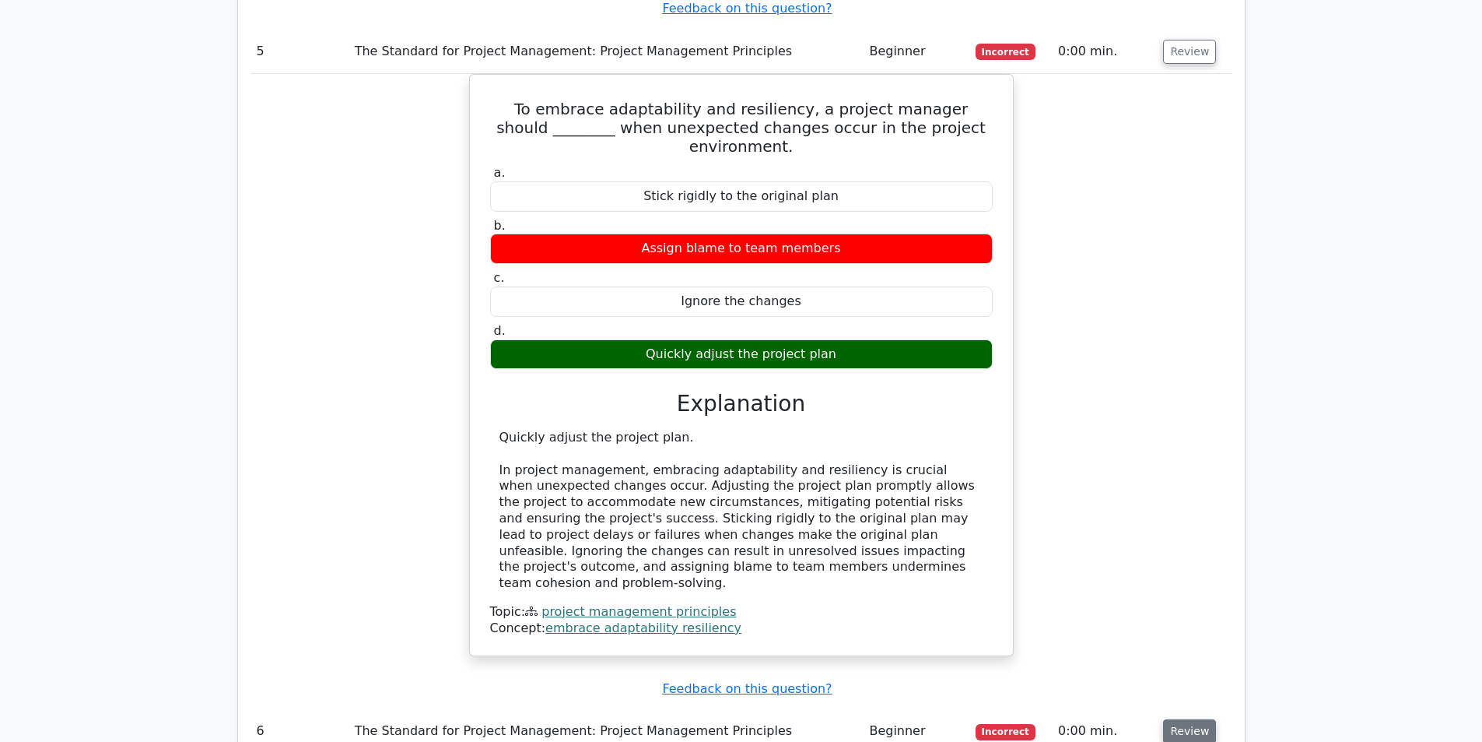
click at [1195, 719] on button "Review" at bounding box center [1189, 731] width 53 height 24
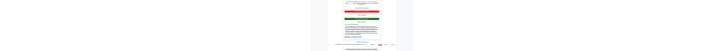
scroll to position [4358, 0]
